Goal: Information Seeking & Learning: Learn about a topic

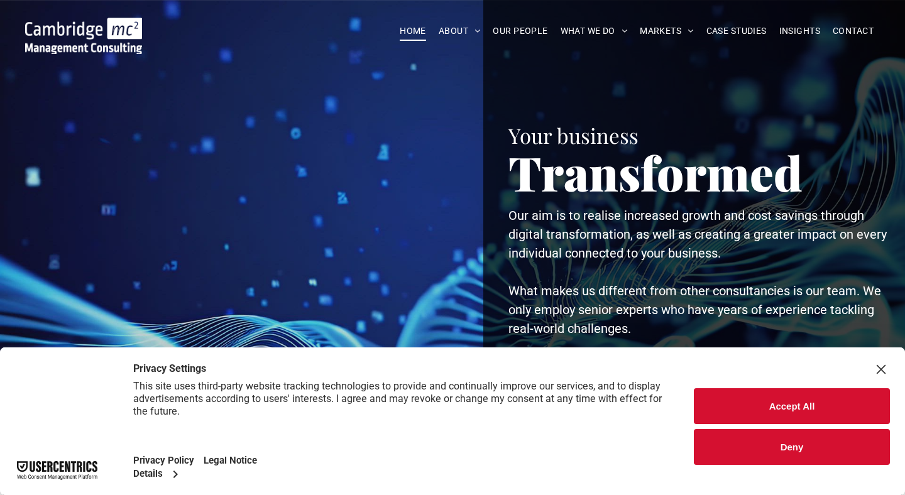
click at [746, 411] on button "Accept All" at bounding box center [792, 407] width 196 height 36
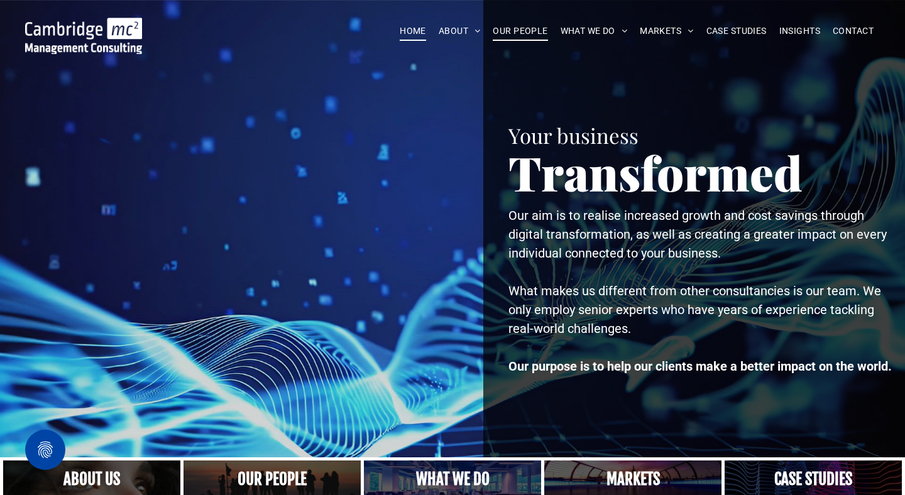
click at [507, 35] on span "OUR PEOPLE" at bounding box center [520, 30] width 55 height 19
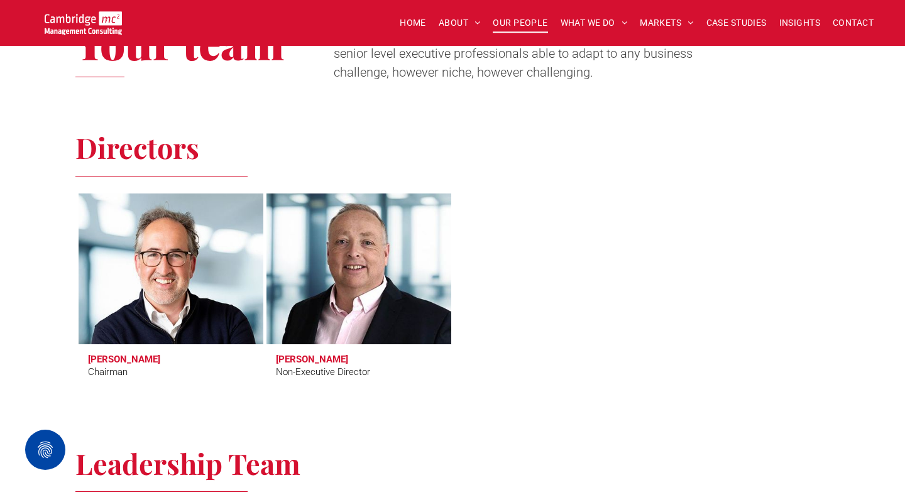
scroll to position [462, 0]
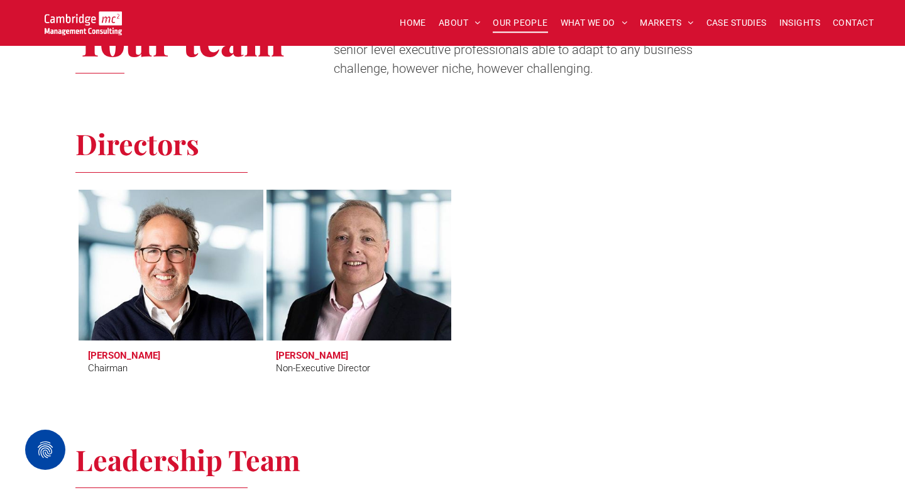
click at [611, 284] on div at bounding box center [547, 287] width 188 height 198
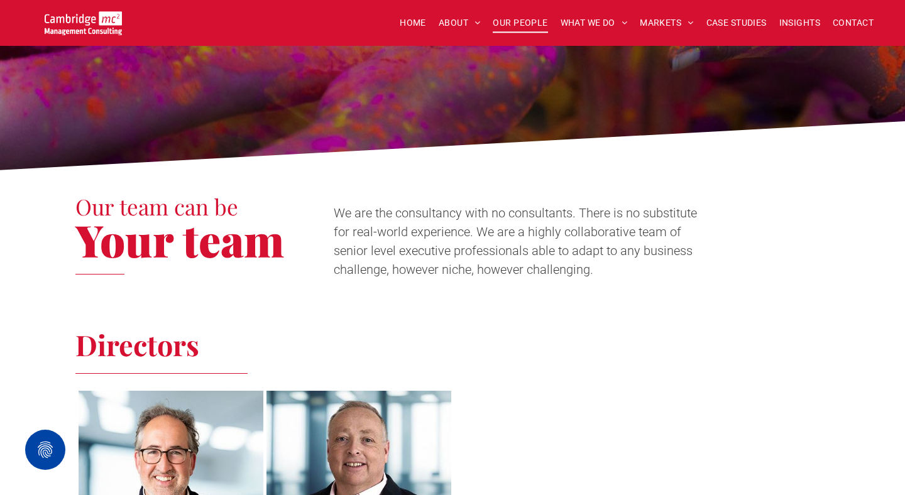
scroll to position [251, 0]
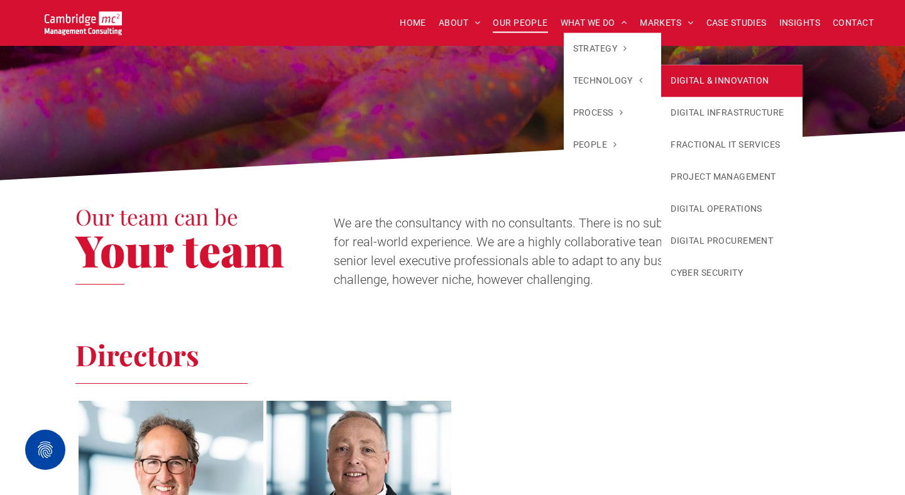
click at [686, 78] on link "DIGITAL & INNOVATION" at bounding box center [731, 81] width 141 height 32
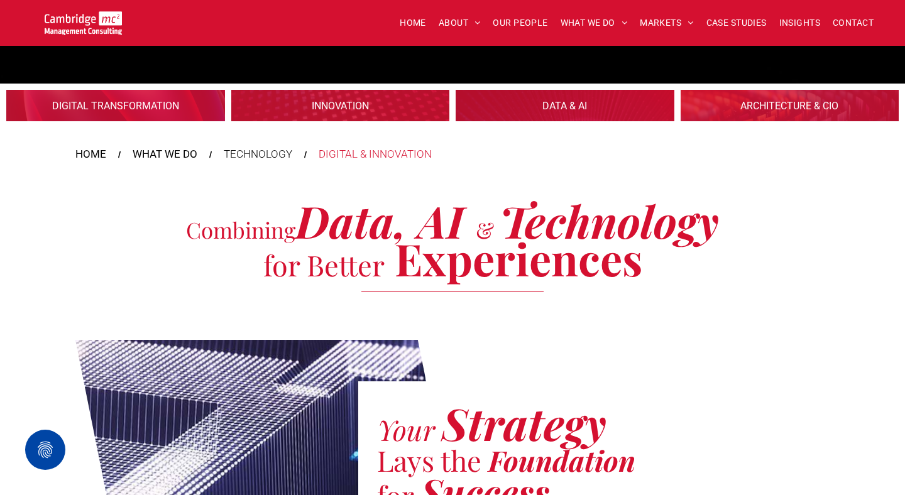
scroll to position [254, 0]
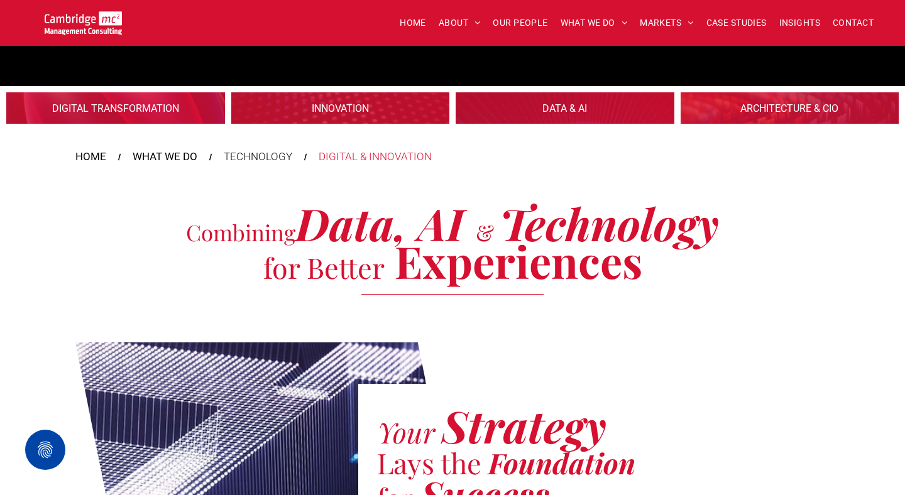
click at [556, 107] on link at bounding box center [564, 108] width 231 height 33
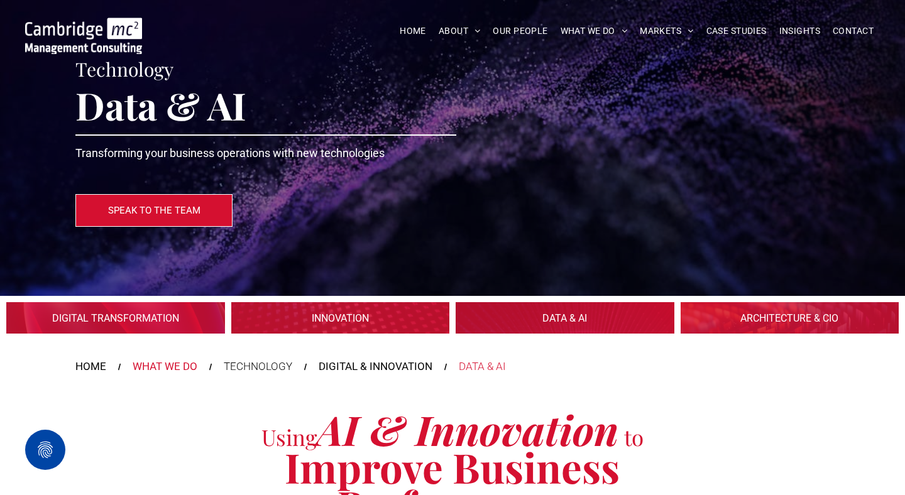
scroll to position [32, 0]
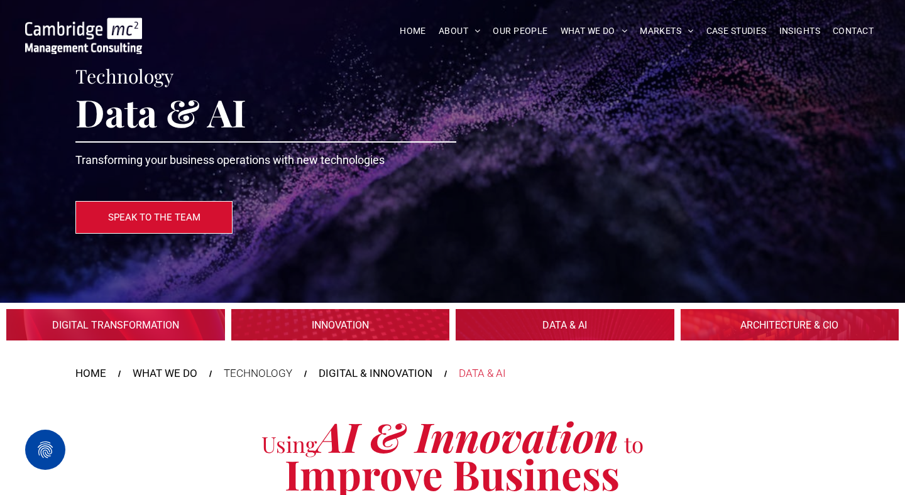
click at [51, 385] on div "HOME WHAT WE DO TECHNOLOGY DIGITAL & INNOVATION DATA & AI" at bounding box center [452, 370] width 905 height 35
click at [791, 381] on nav "HOME WHAT WE DO TECHNOLOGY DIGITAL & INNOVATION DATA & AI" at bounding box center [452, 374] width 754 height 16
